Goal: Complete application form

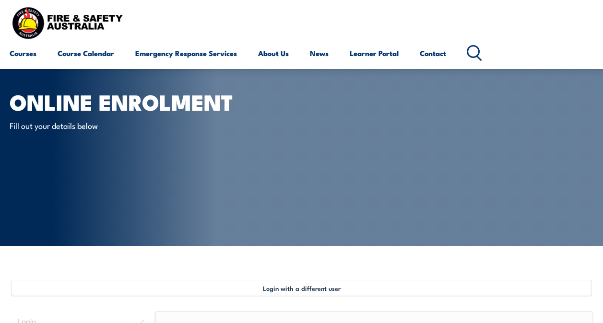
select select "2"
select select "1201"
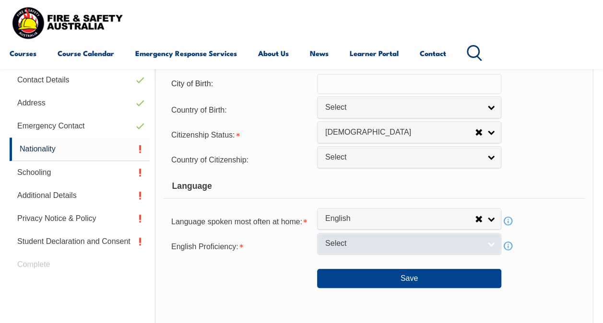
click at [340, 246] on span "Select" at bounding box center [402, 244] width 155 height 10
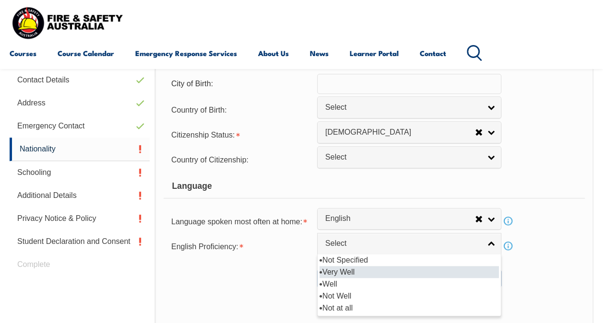
click at [347, 269] on li "Very Well" at bounding box center [408, 272] width 179 height 12
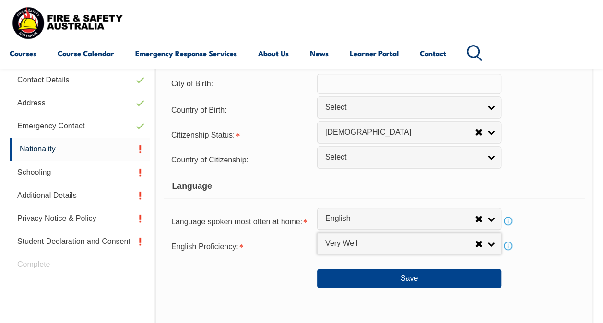
select select "1"
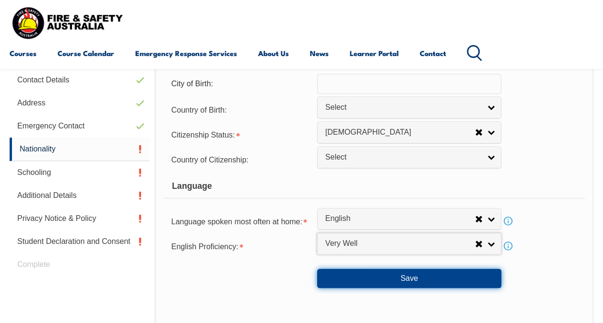
click at [372, 274] on button "Save" at bounding box center [409, 278] width 184 height 19
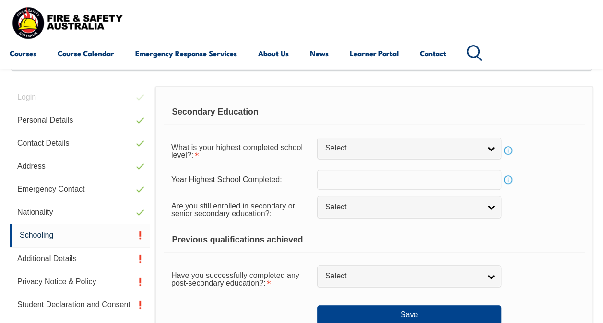
scroll to position [232, 0]
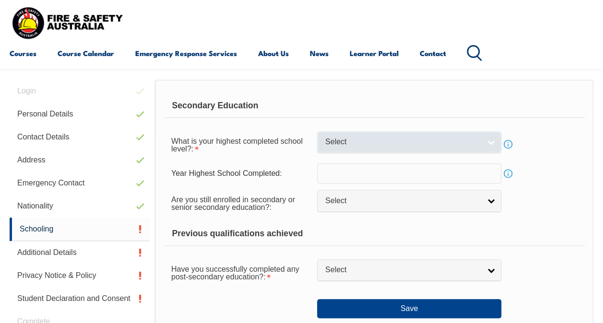
click at [345, 141] on span "Select" at bounding box center [402, 142] width 155 height 10
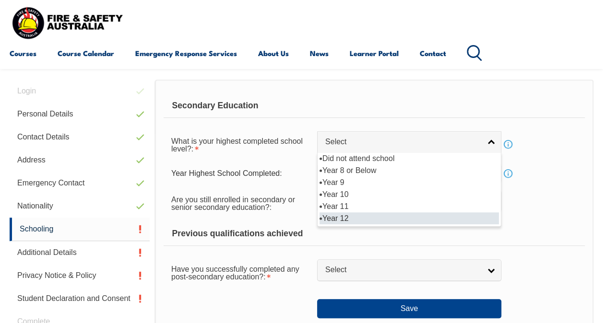
click at [351, 214] on li "Year 12" at bounding box center [408, 218] width 179 height 12
select select "12"
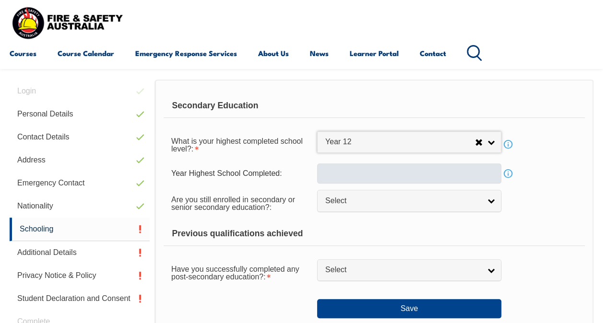
scroll to position [265, 0]
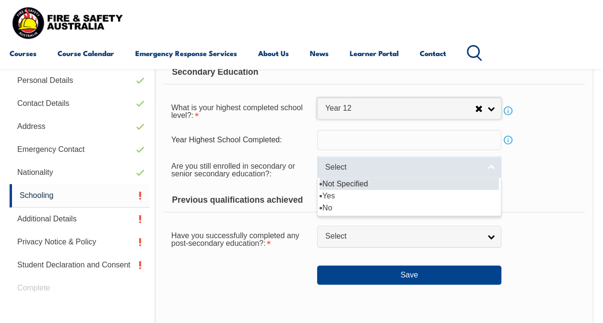
click at [340, 165] on span "Select" at bounding box center [402, 168] width 155 height 10
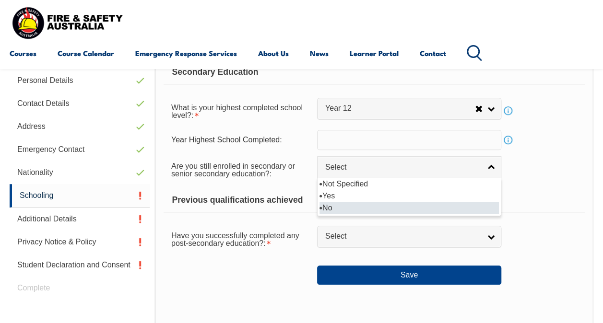
click at [332, 206] on li "No" at bounding box center [408, 208] width 179 height 12
select select "false"
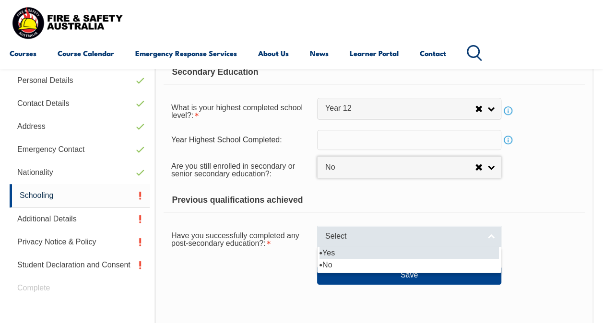
click at [339, 232] on span "Select" at bounding box center [402, 237] width 155 height 10
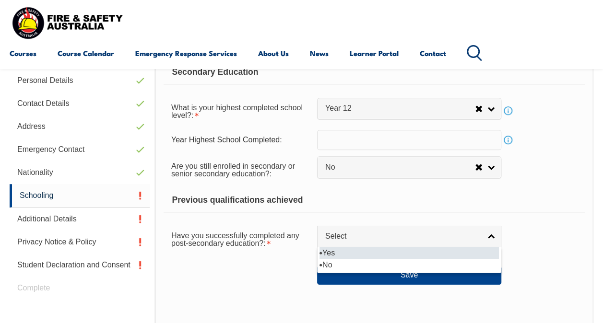
click at [336, 250] on li "Yes" at bounding box center [408, 253] width 179 height 12
select select "true"
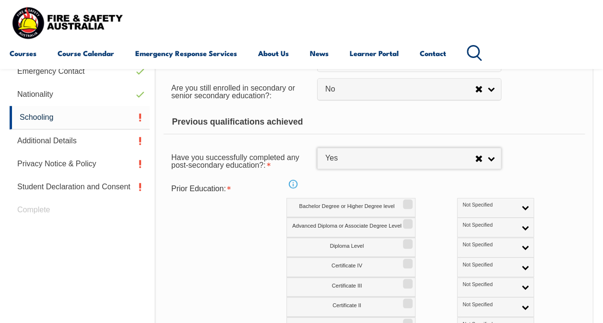
scroll to position [344, 0]
click at [389, 206] on label "Bachelor Degree or Higher Degree level" at bounding box center [350, 208] width 129 height 20
click at [403, 201] on input "Bachelor Degree or Higher Degree level" at bounding box center [406, 200] width 6 height 1
checkbox input "true"
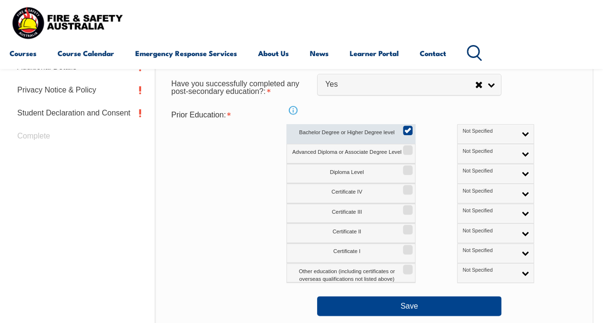
scroll to position [427, 0]
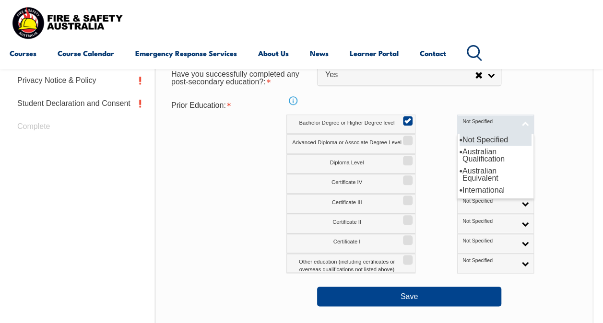
click at [463, 127] on link "Not Specified" at bounding box center [495, 125] width 77 height 20
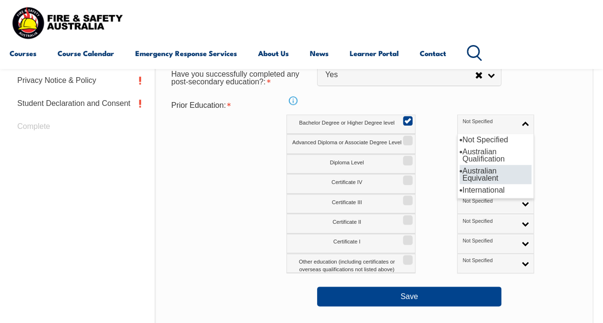
click at [459, 176] on li "Australian Equivalent" at bounding box center [495, 174] width 72 height 19
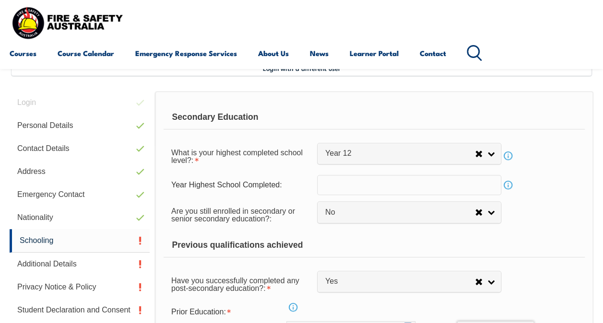
scroll to position [209, 0]
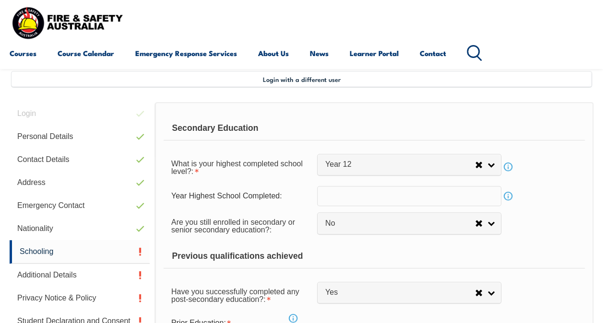
click at [508, 196] on link "Info" at bounding box center [507, 195] width 13 height 13
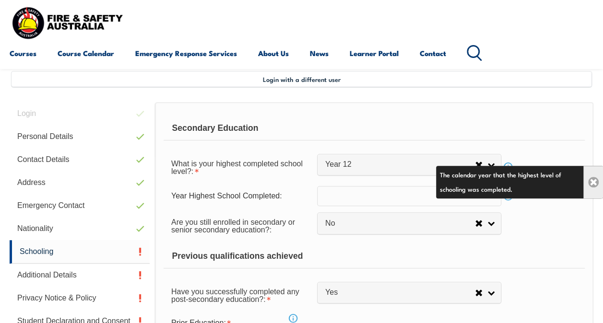
click at [588, 186] on link "Close" at bounding box center [593, 182] width 20 height 33
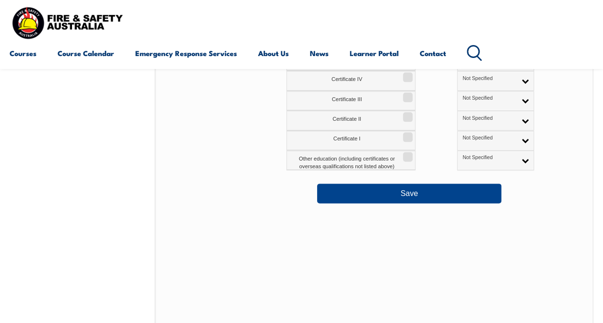
scroll to position [549, 0]
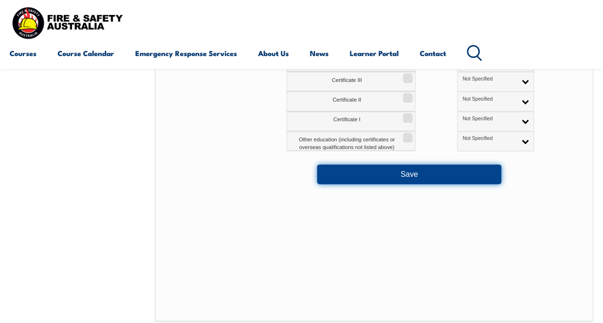
click at [438, 174] on button "Save" at bounding box center [409, 173] width 184 height 19
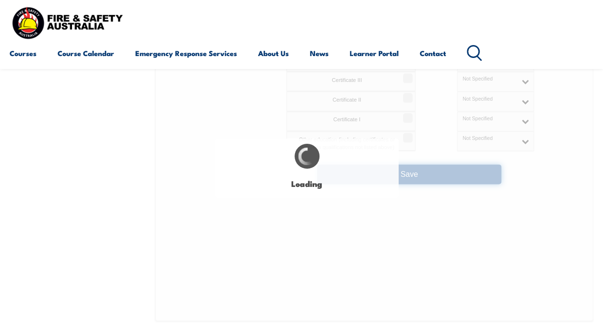
select select "false"
select select "true"
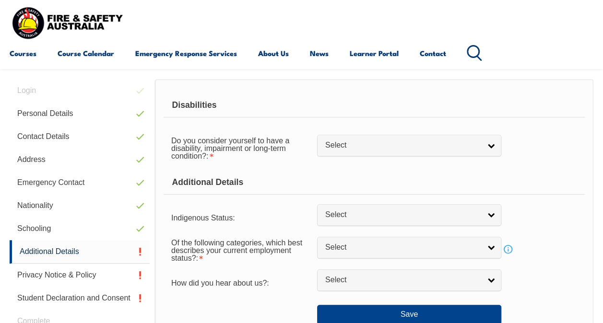
scroll to position [238, 0]
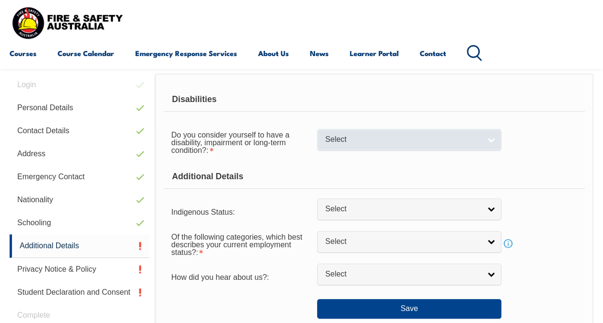
click at [357, 141] on span "Select" at bounding box center [402, 140] width 155 height 10
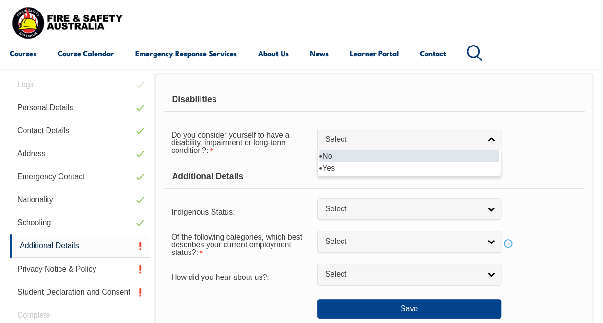
click at [345, 155] on li "No" at bounding box center [408, 156] width 179 height 12
select select "false"
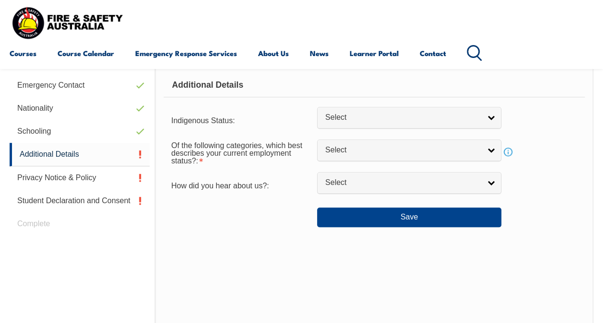
scroll to position [334, 0]
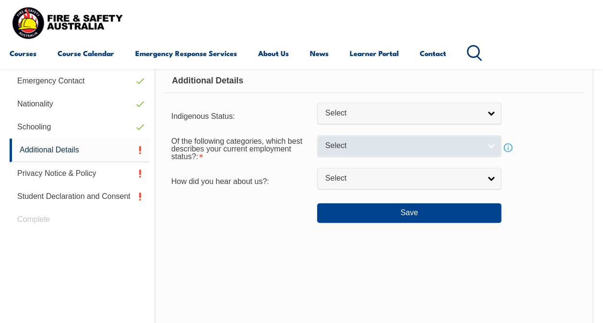
click at [363, 150] on span "Select" at bounding box center [402, 146] width 155 height 10
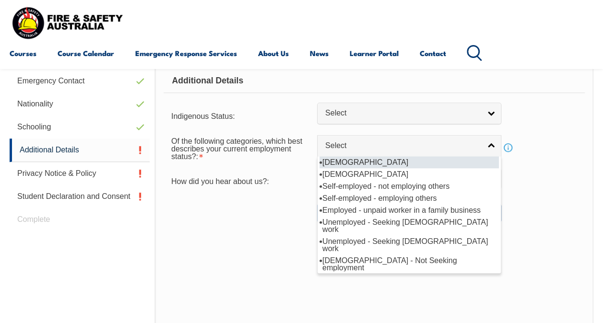
click at [367, 164] on li "Full-time employee" at bounding box center [408, 162] width 179 height 12
select select "1"
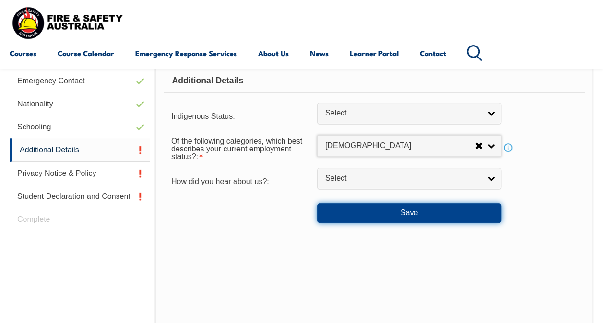
click at [359, 210] on button "Save" at bounding box center [409, 212] width 184 height 19
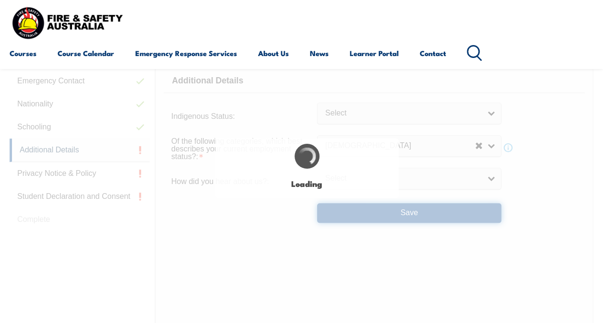
select select "false"
select select
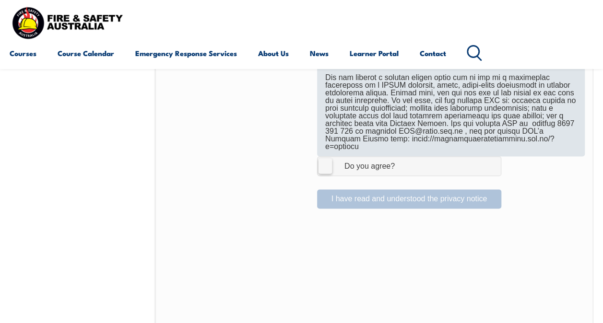
scroll to position [616, 0]
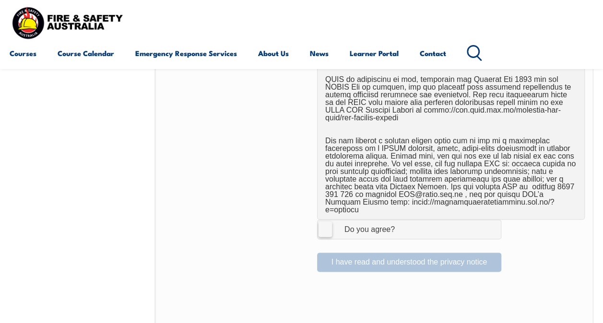
click at [322, 220] on label "I Agree Do you agree?" at bounding box center [409, 229] width 184 height 19
click at [402, 220] on input "I Agree Do you agree?" at bounding box center [410, 229] width 16 height 18
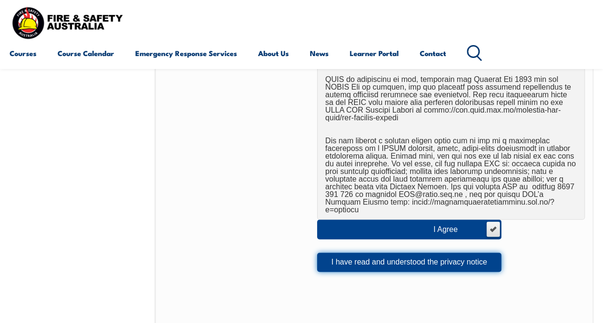
click at [416, 253] on button "I have read and understood the privacy notice" at bounding box center [409, 262] width 184 height 19
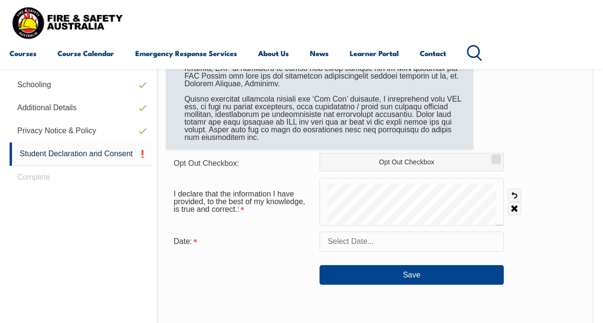
scroll to position [376, 0]
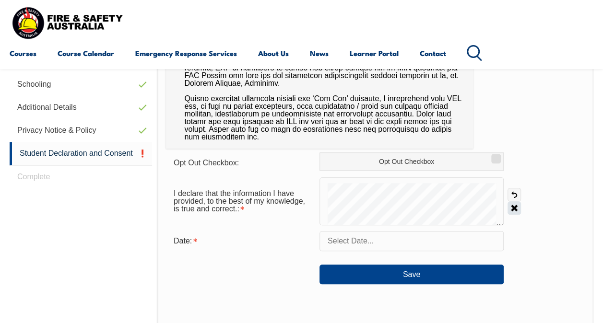
click at [511, 210] on link "Clear" at bounding box center [513, 207] width 13 height 13
click at [510, 208] on link "Clear" at bounding box center [513, 207] width 13 height 13
click at [510, 197] on link "Undo" at bounding box center [513, 194] width 13 height 13
click at [511, 192] on link "Undo" at bounding box center [513, 194] width 13 height 13
click at [512, 194] on link "Undo" at bounding box center [513, 194] width 13 height 13
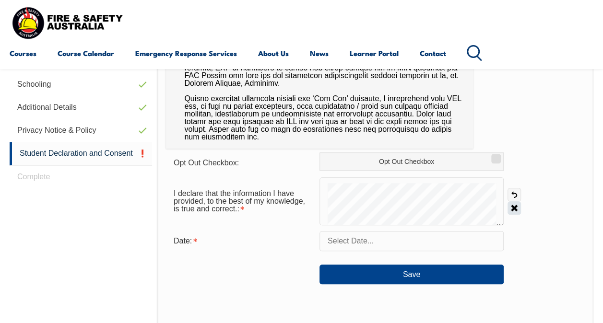
click at [517, 208] on link "Clear" at bounding box center [513, 207] width 13 height 13
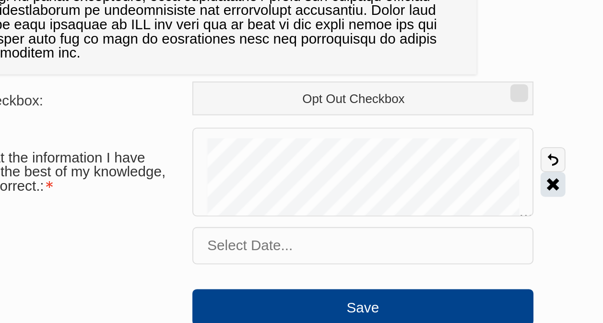
click at [510, 208] on link "Clear" at bounding box center [513, 207] width 13 height 13
click at [516, 198] on link "Undo" at bounding box center [513, 194] width 13 height 13
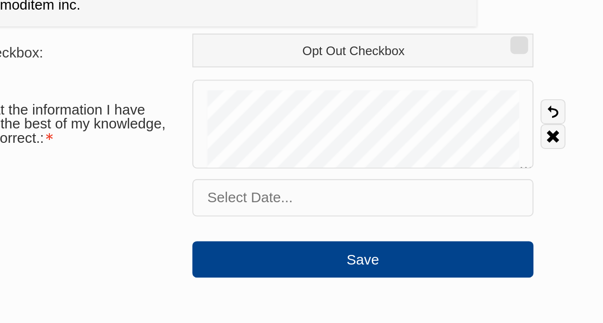
click at [367, 242] on input "text" at bounding box center [411, 241] width 184 height 20
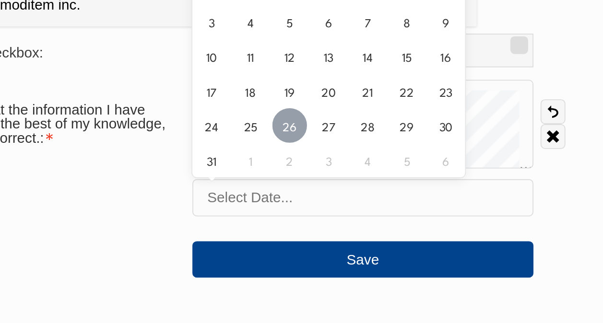
click at [373, 206] on span "26" at bounding box center [372, 202] width 19 height 19
type input "August 26, 2025"
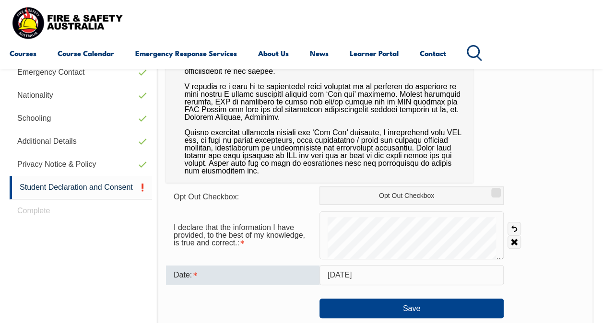
scroll to position [432, 0]
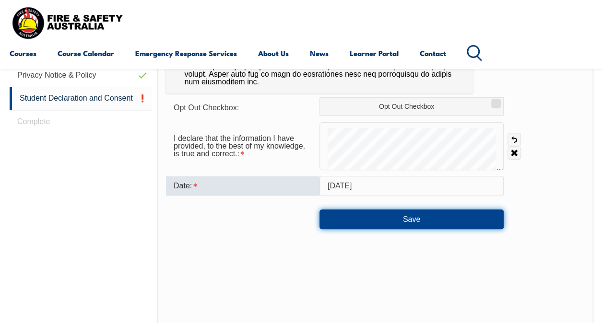
click at [376, 221] on button "Save" at bounding box center [411, 219] width 184 height 19
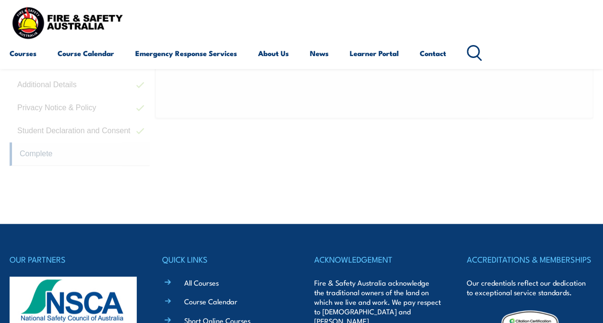
scroll to position [243, 0]
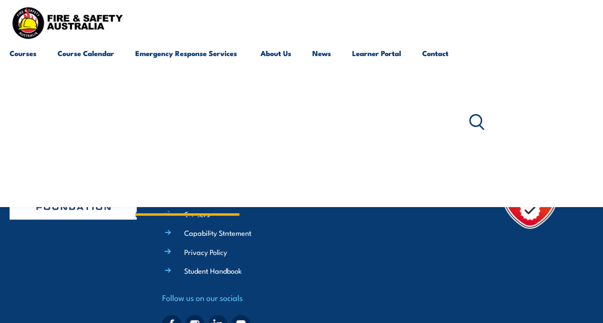
scroll to position [288, 0]
